Goal: Navigation & Orientation: Find specific page/section

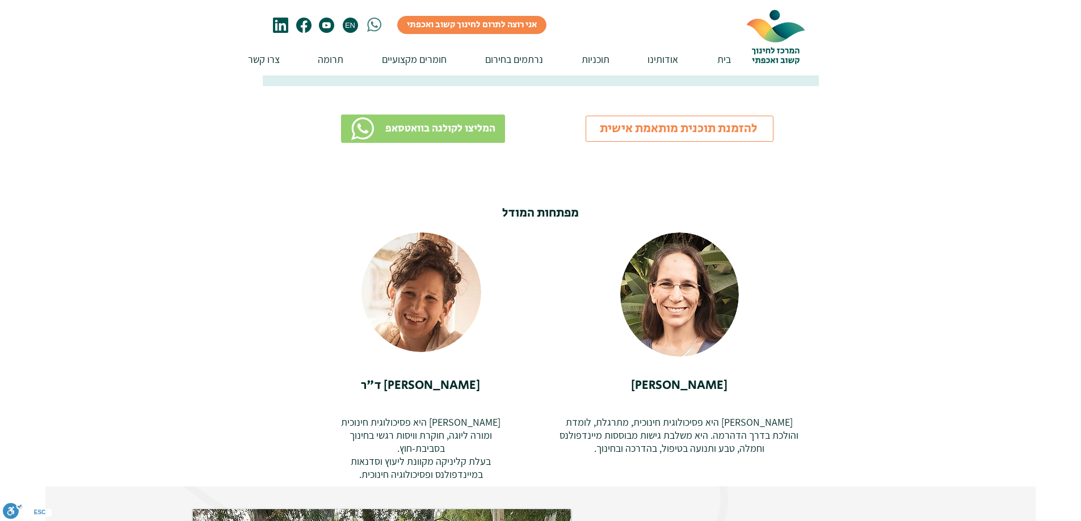
scroll to position [2327, 0]
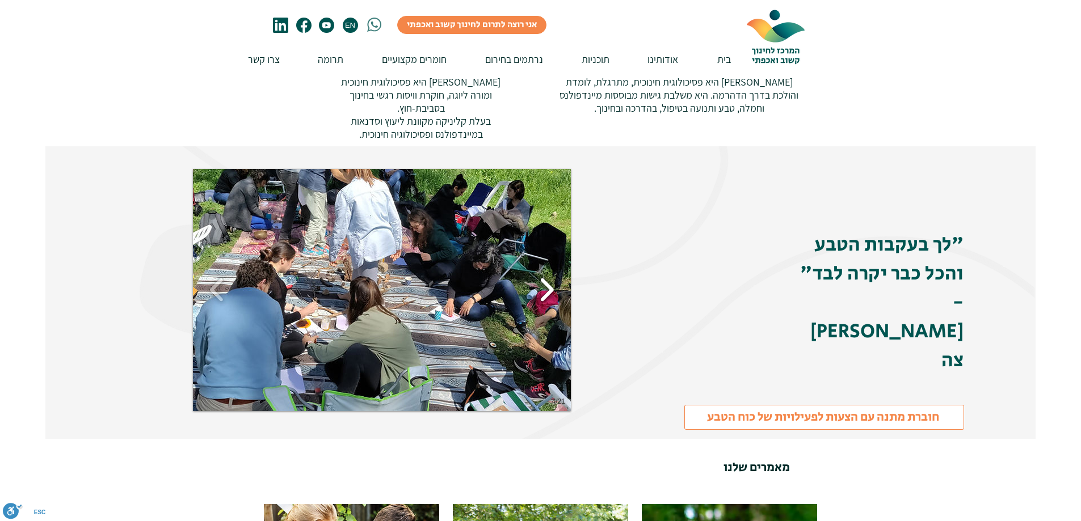
click at [549, 284] on button "Slide show gallery" at bounding box center [547, 290] width 26 height 40
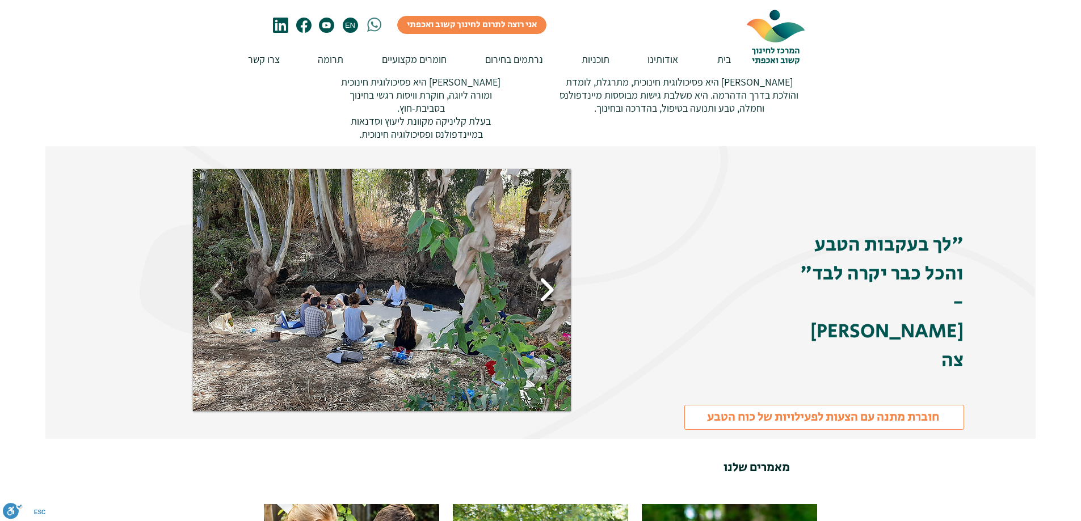
click at [549, 281] on button "Slide show gallery" at bounding box center [547, 290] width 26 height 40
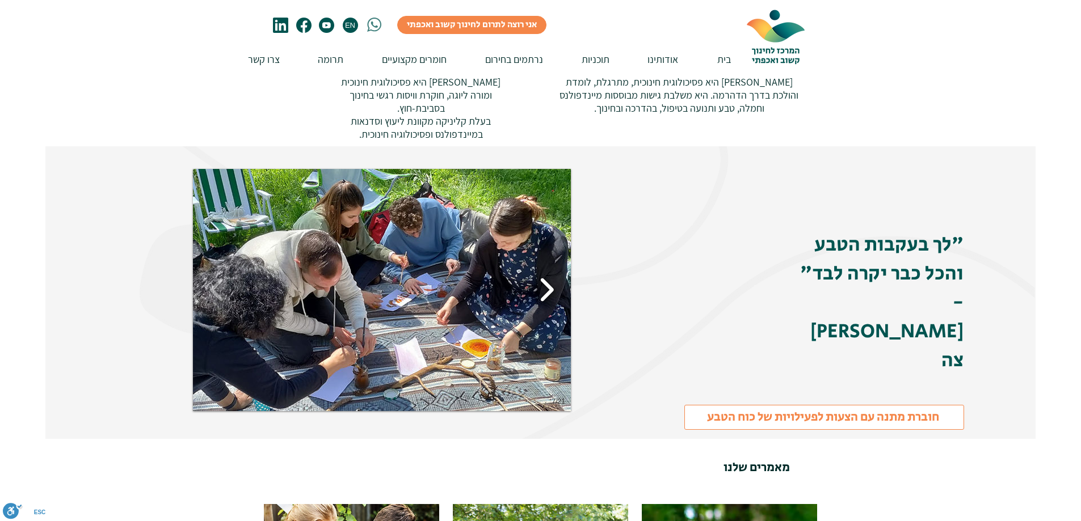
click at [549, 281] on button "Slide show gallery" at bounding box center [547, 290] width 26 height 40
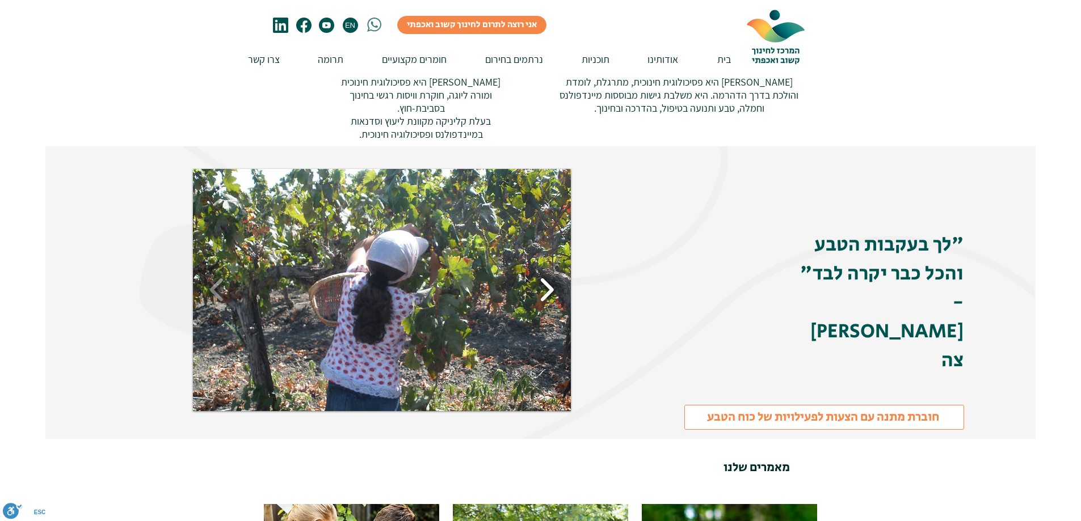
click at [549, 281] on button "Slide show gallery" at bounding box center [547, 290] width 26 height 40
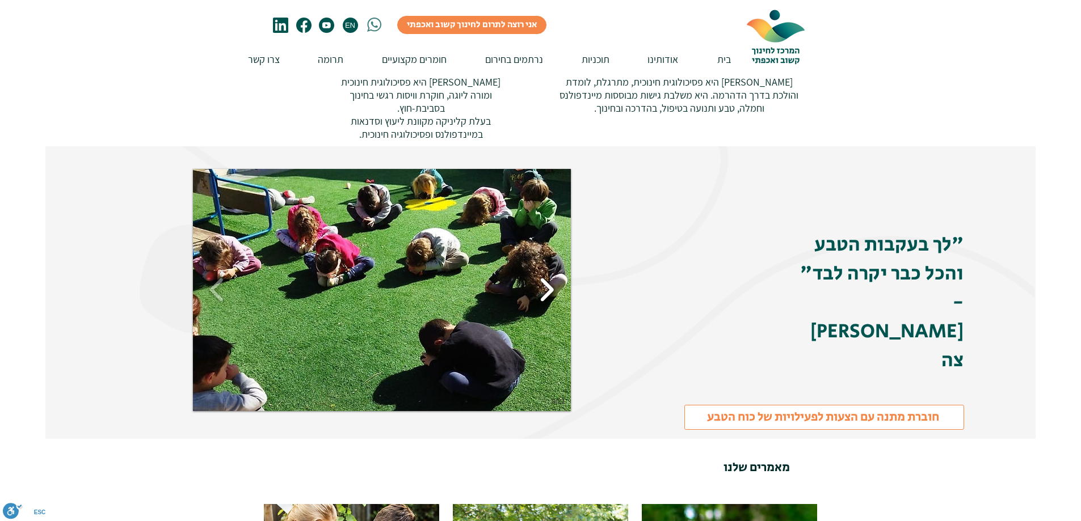
click at [549, 281] on button "Slide show gallery" at bounding box center [547, 290] width 26 height 40
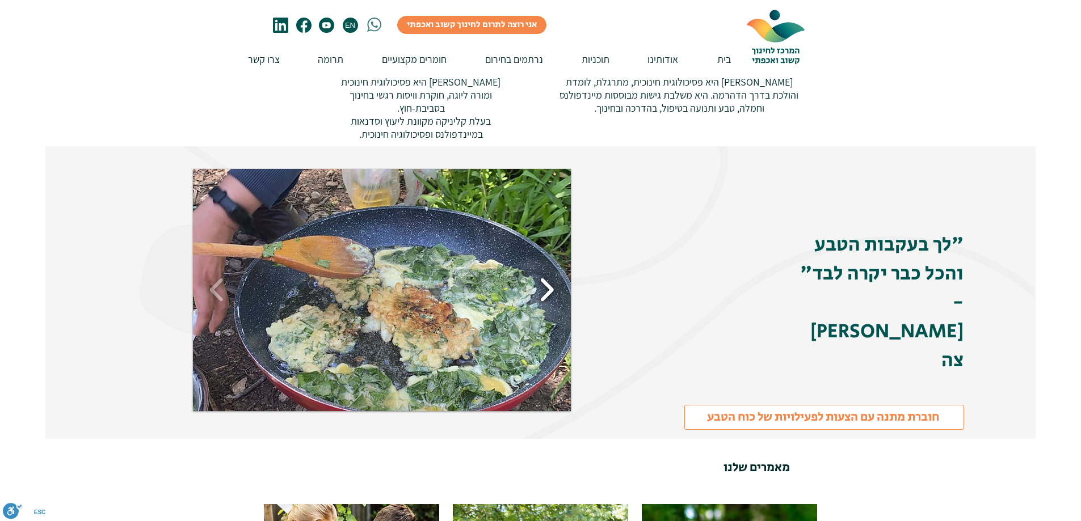
click at [549, 281] on button "Slide show gallery" at bounding box center [547, 290] width 26 height 40
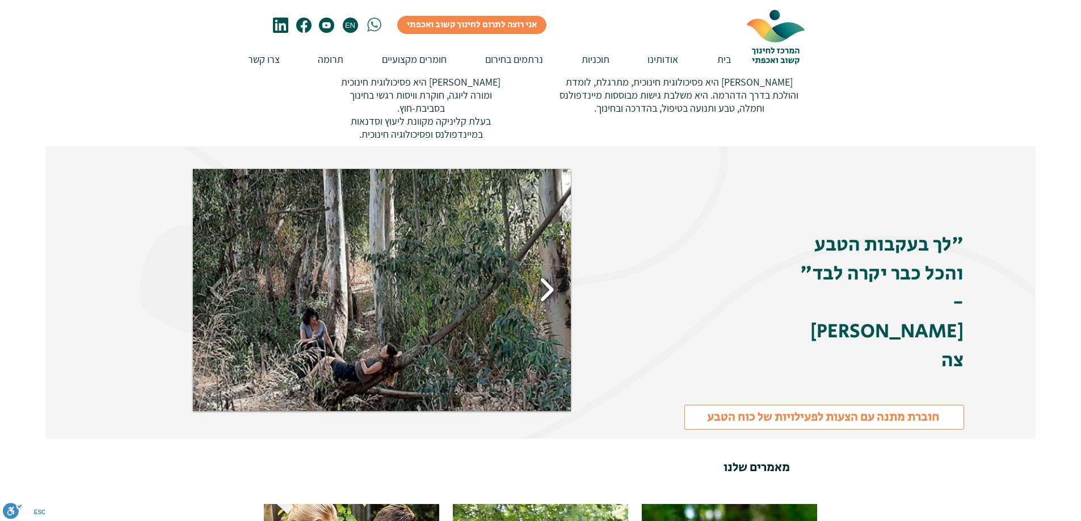
click at [549, 281] on button "Slide show gallery" at bounding box center [547, 290] width 26 height 40
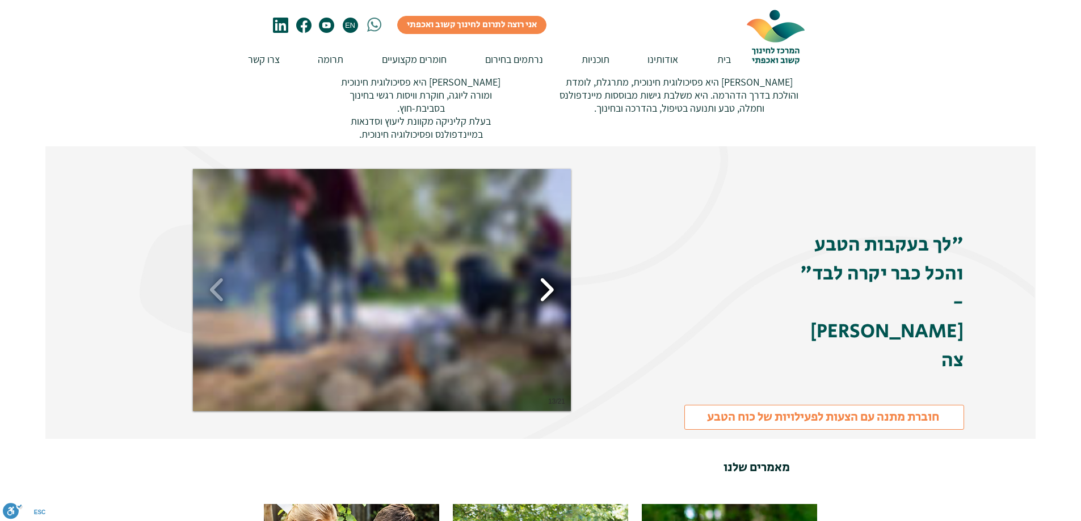
click at [549, 281] on button "Slide show gallery" at bounding box center [547, 290] width 26 height 40
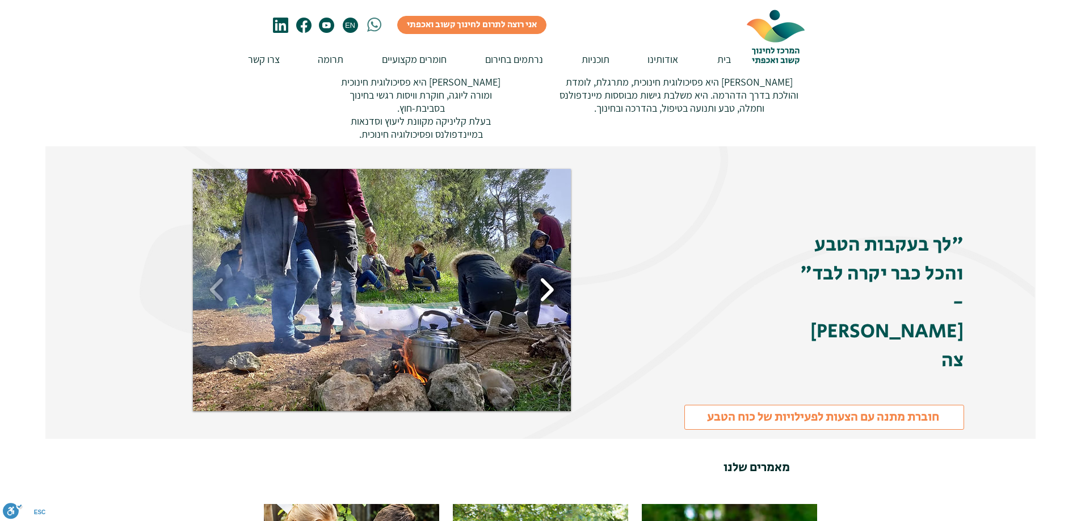
click at [549, 281] on button "Slide show gallery" at bounding box center [547, 290] width 26 height 40
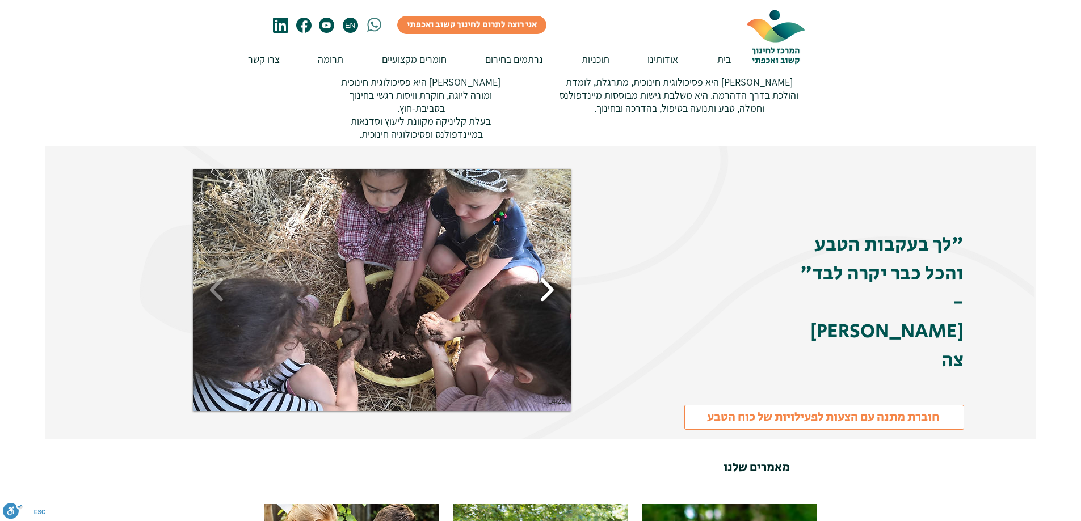
click at [549, 281] on button "Slide show gallery" at bounding box center [547, 290] width 26 height 40
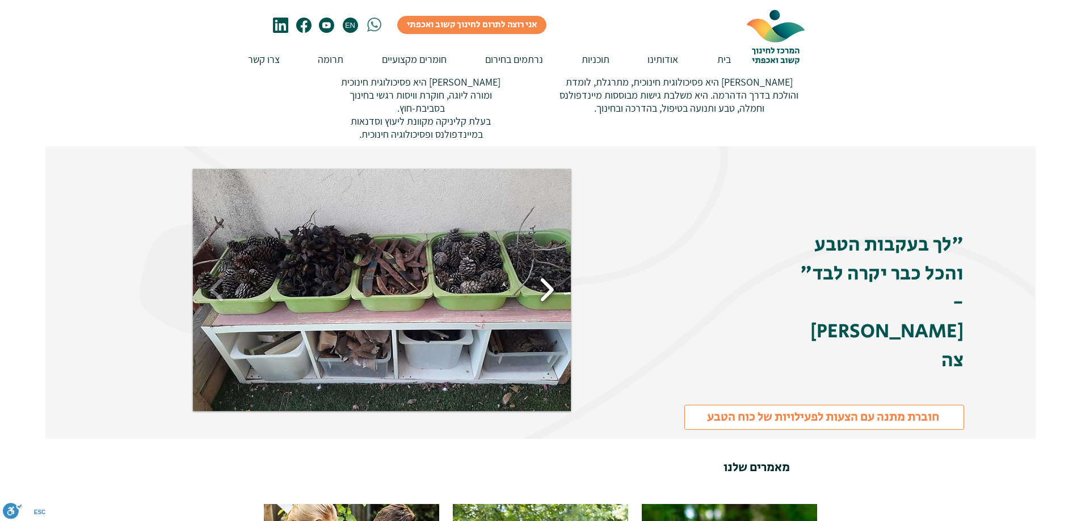
click at [549, 281] on button "Slide show gallery" at bounding box center [547, 290] width 26 height 40
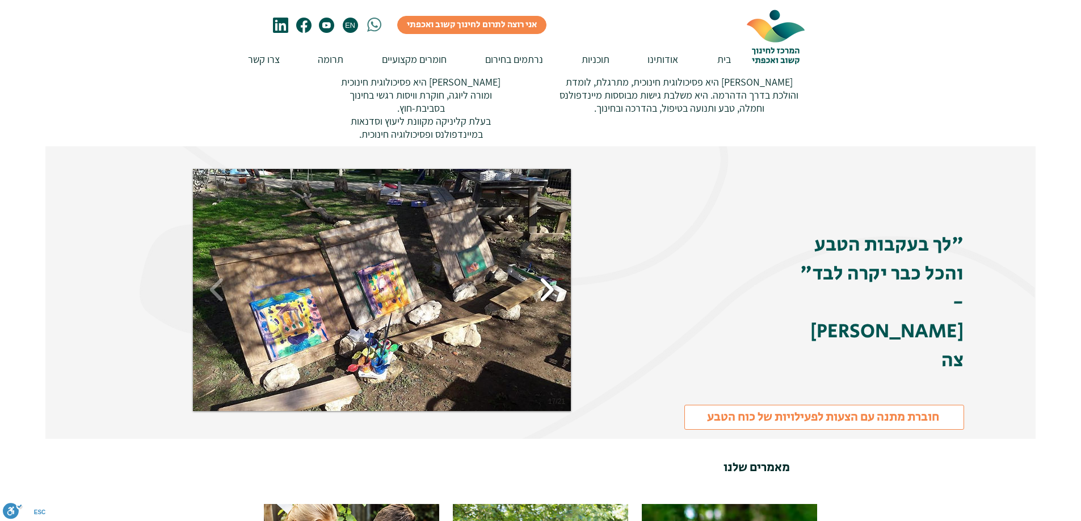
click at [549, 281] on button "Slide show gallery" at bounding box center [547, 290] width 26 height 40
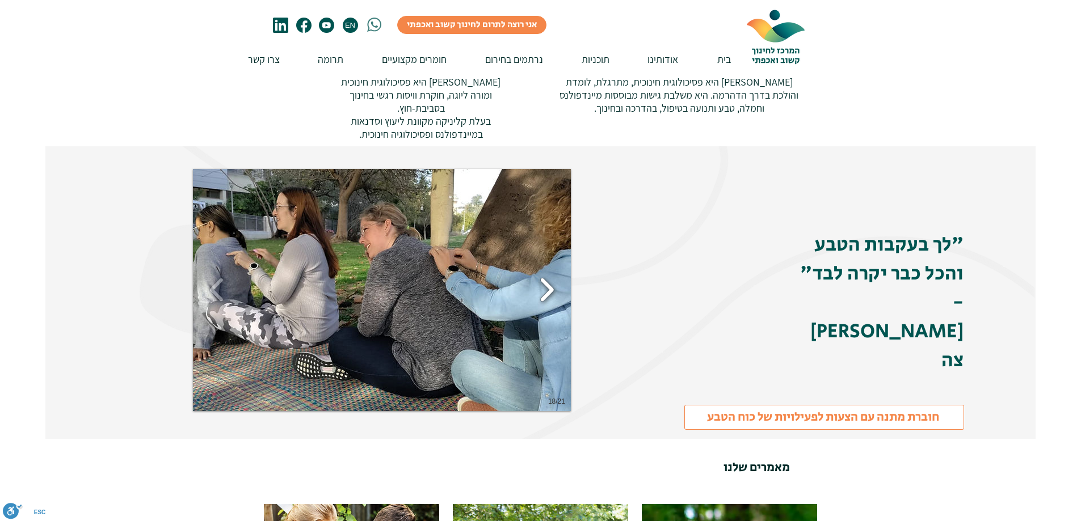
click at [549, 281] on button "Slide show gallery" at bounding box center [547, 290] width 26 height 40
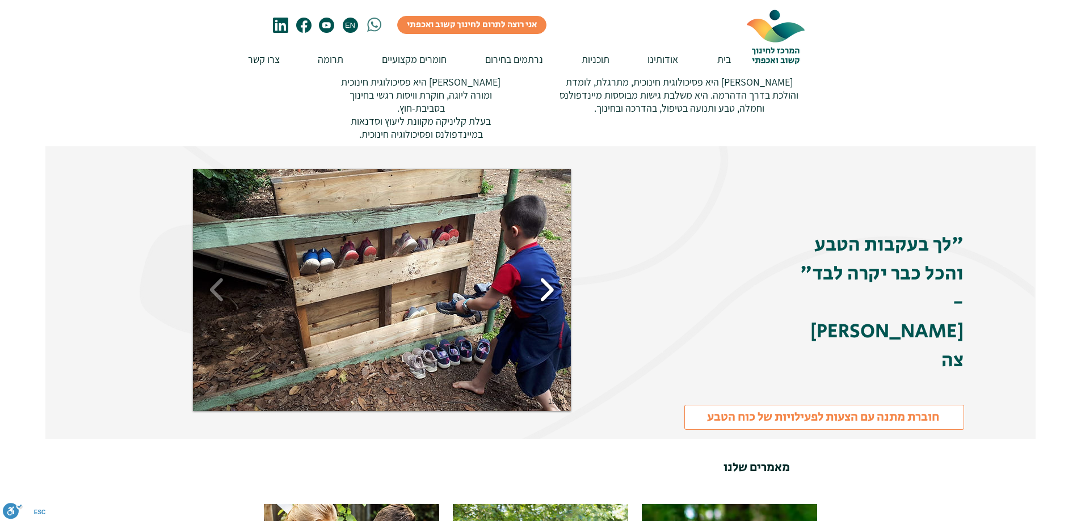
click at [549, 281] on button "Slide show gallery" at bounding box center [547, 290] width 26 height 40
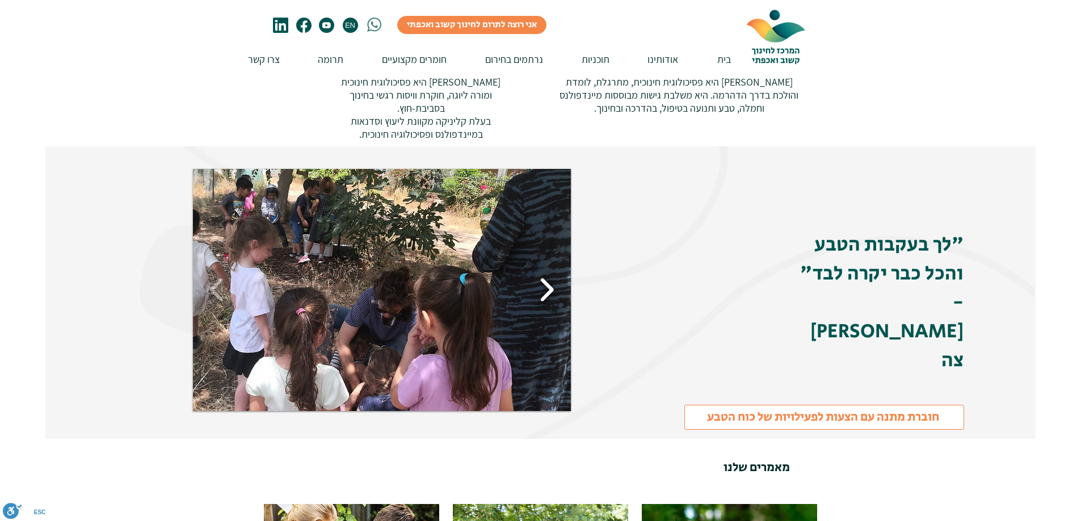
click at [549, 281] on button "Slide show gallery" at bounding box center [547, 290] width 26 height 40
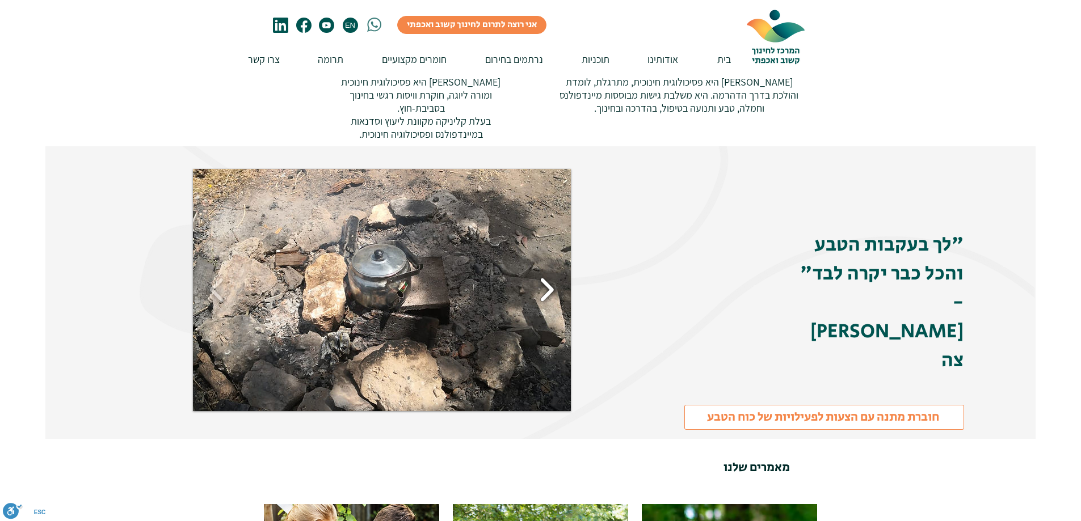
click at [549, 281] on button "Slide show gallery" at bounding box center [547, 290] width 26 height 40
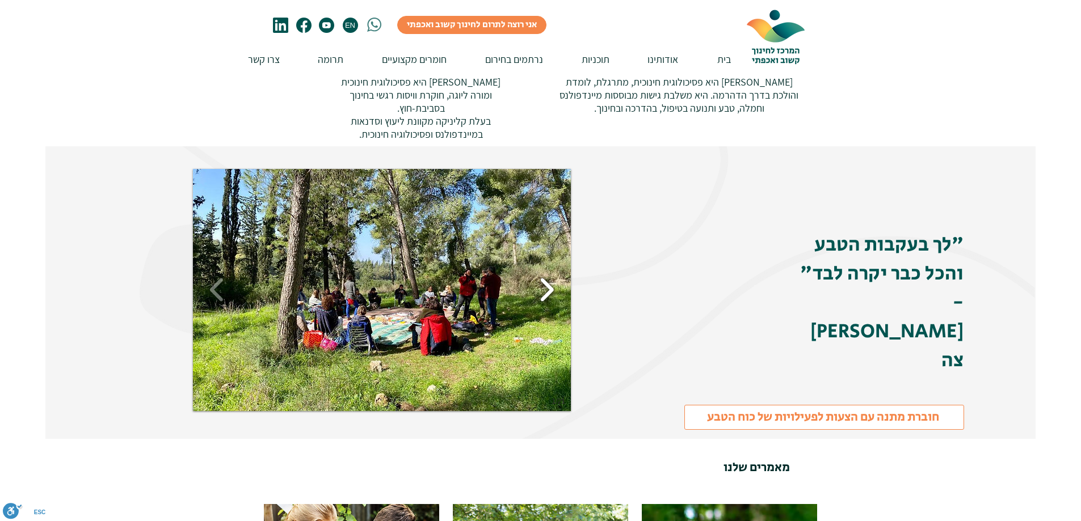
click at [549, 281] on button "Slide show gallery" at bounding box center [547, 290] width 26 height 40
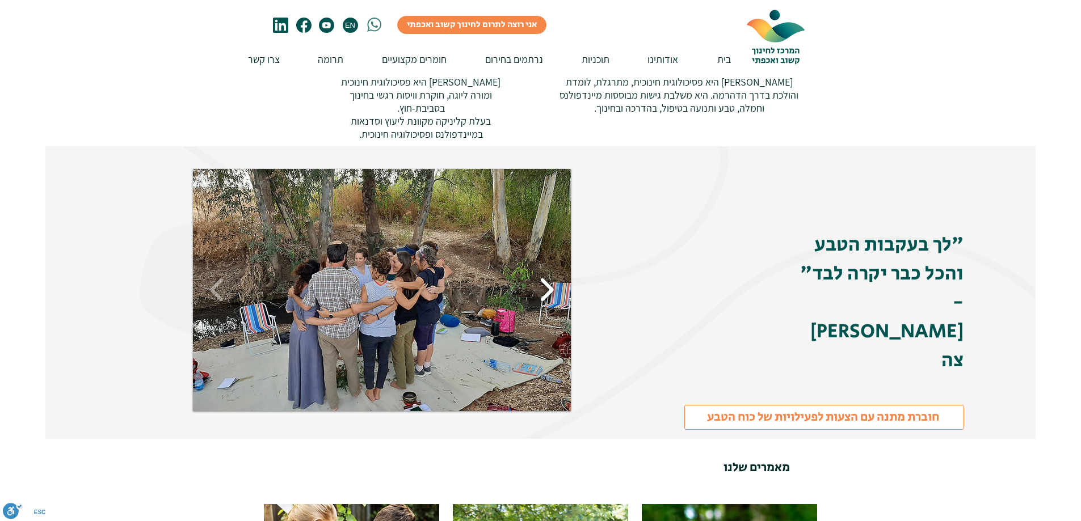
click at [549, 281] on button "Slide show gallery" at bounding box center [547, 290] width 26 height 40
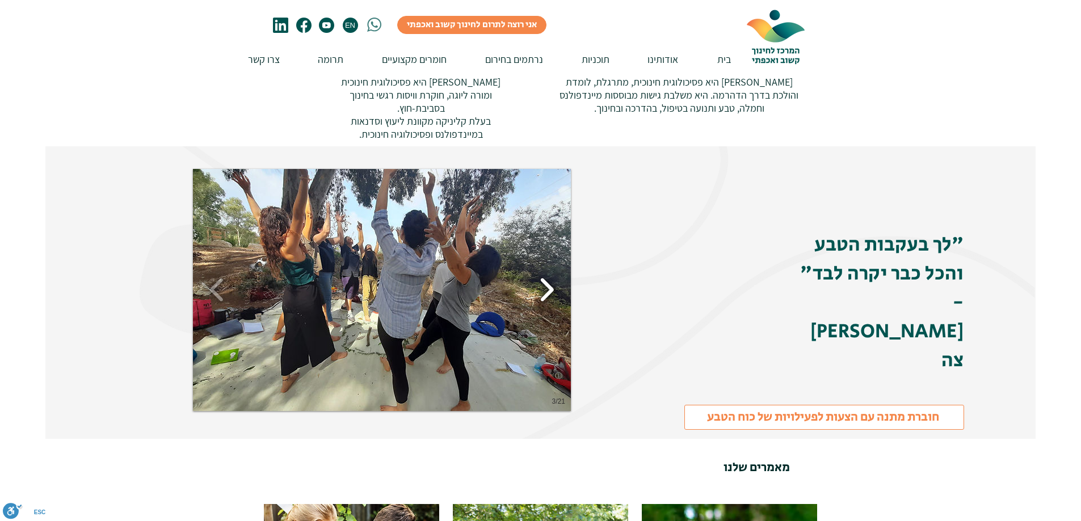
click at [549, 281] on button "Slide show gallery" at bounding box center [547, 290] width 26 height 40
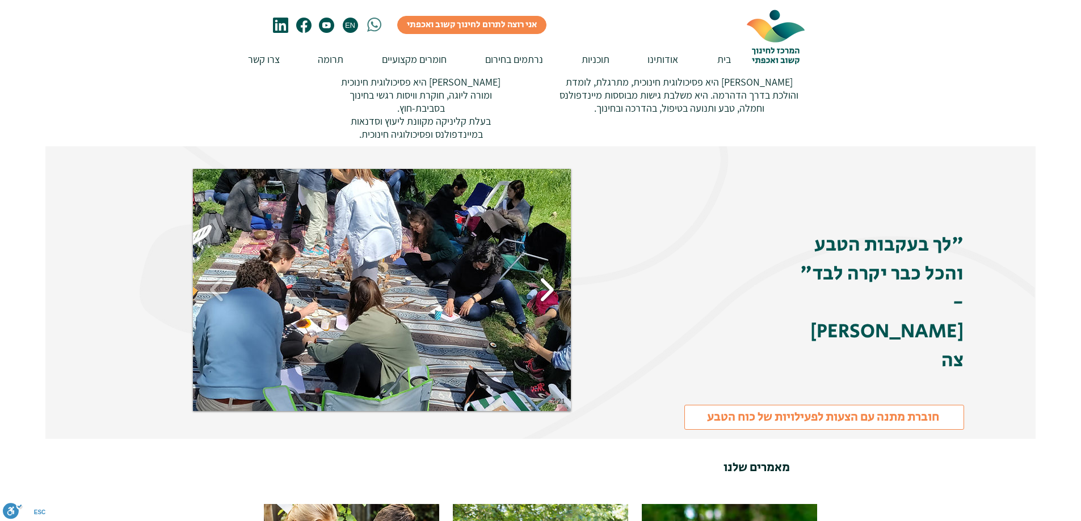
click at [549, 281] on button "Slide show gallery" at bounding box center [547, 290] width 26 height 40
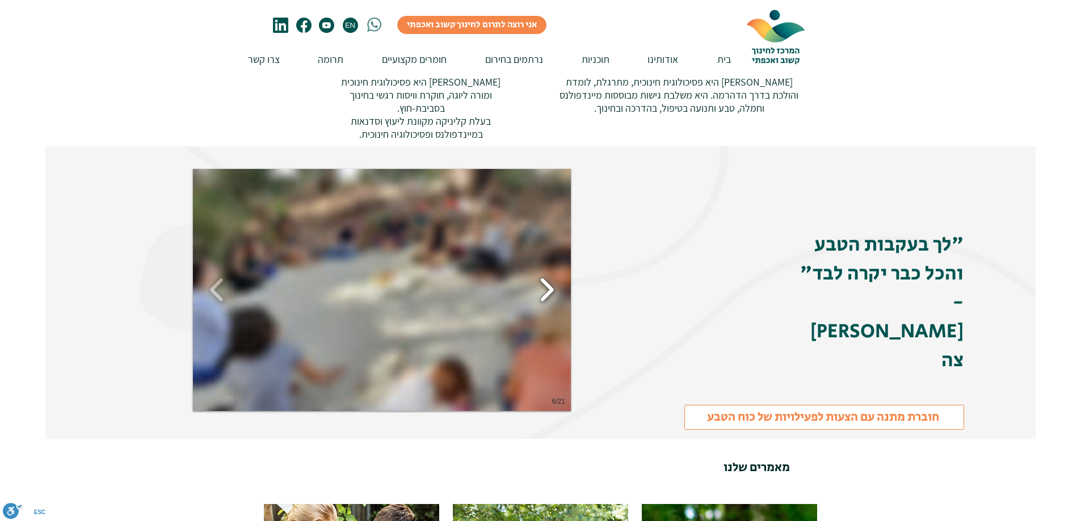
click at [549, 281] on button "Slide show gallery" at bounding box center [547, 290] width 26 height 40
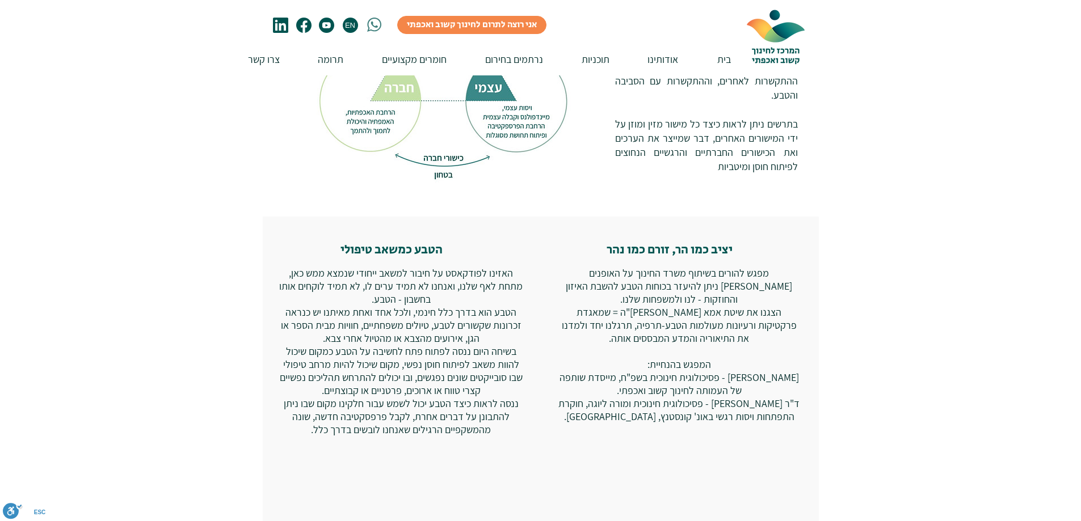
scroll to position [435, 0]
